Goal: Task Accomplishment & Management: Use online tool/utility

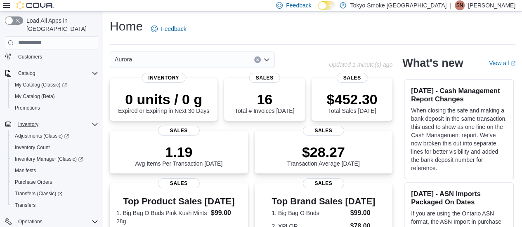
scroll to position [124, 0]
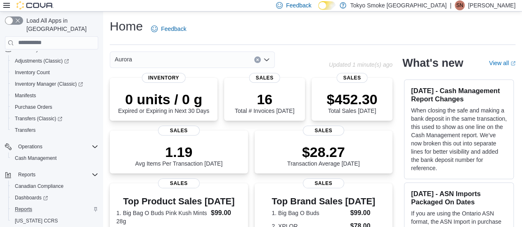
click at [38, 205] on div "Reports" at bounding box center [55, 210] width 87 height 10
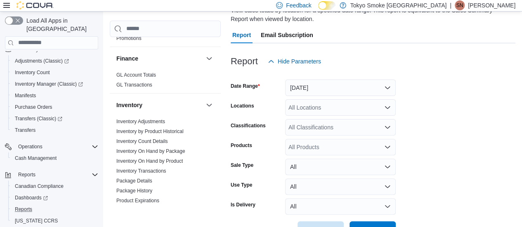
scroll to position [95, 0]
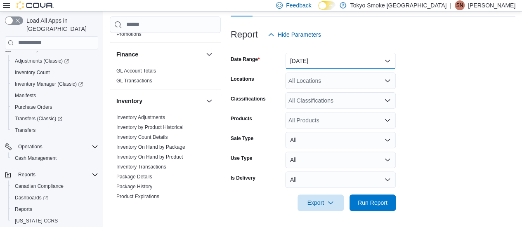
click at [320, 61] on button "[DATE]" at bounding box center [340, 61] width 111 height 16
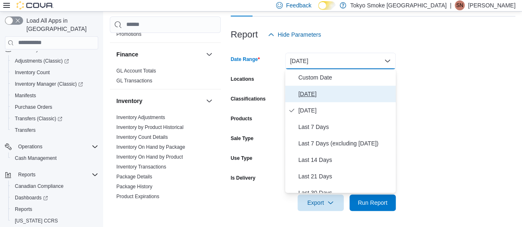
click at [304, 90] on span "[DATE]" at bounding box center [345, 94] width 94 height 10
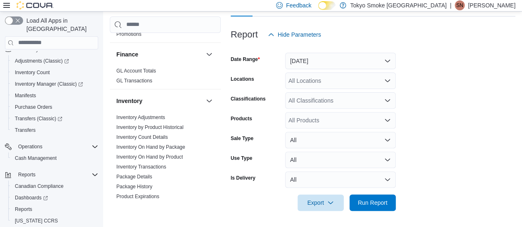
click at [305, 90] on form "Date Range [DATE] Locations All Locations Classifications All Classifications P…" at bounding box center [373, 127] width 285 height 168
click at [308, 79] on div "All Locations" at bounding box center [340, 81] width 111 height 16
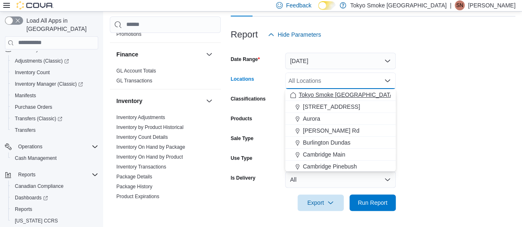
click at [310, 96] on span "Tokyo Smoke [GEOGRAPHIC_DATA]" at bounding box center [347, 95] width 97 height 8
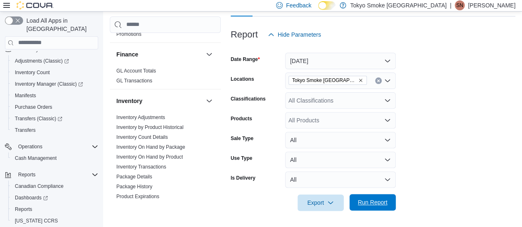
click at [359, 202] on span "Run Report" at bounding box center [373, 202] width 30 height 8
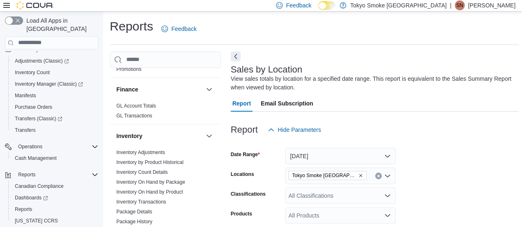
scroll to position [124, 0]
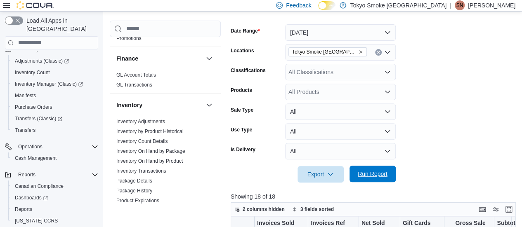
click at [380, 174] on span "Run Report" at bounding box center [373, 174] width 30 height 8
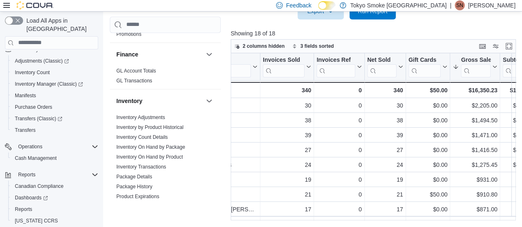
scroll to position [0, 0]
